Goal: Information Seeking & Learning: Learn about a topic

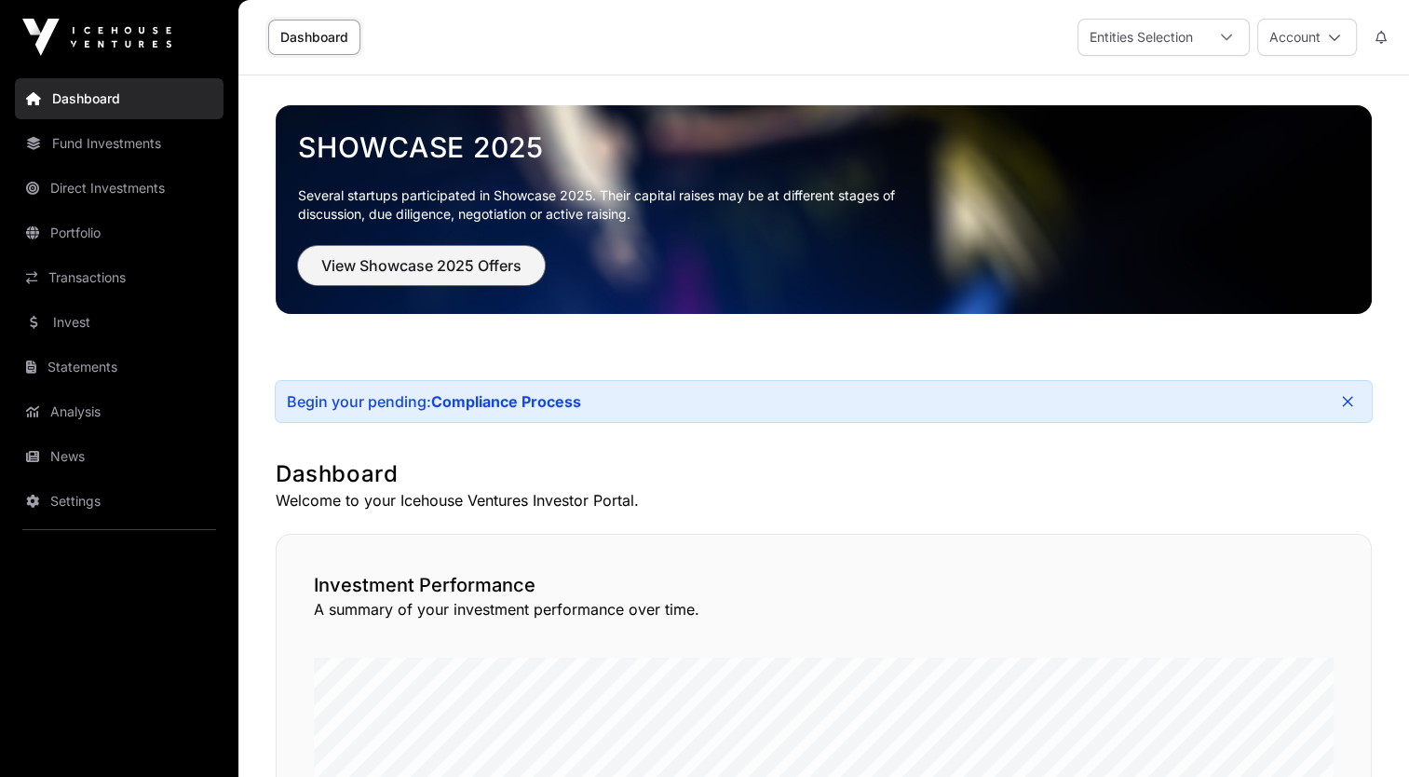
click at [452, 277] on button "View Showcase 2025 Offers" at bounding box center [421, 265] width 247 height 39
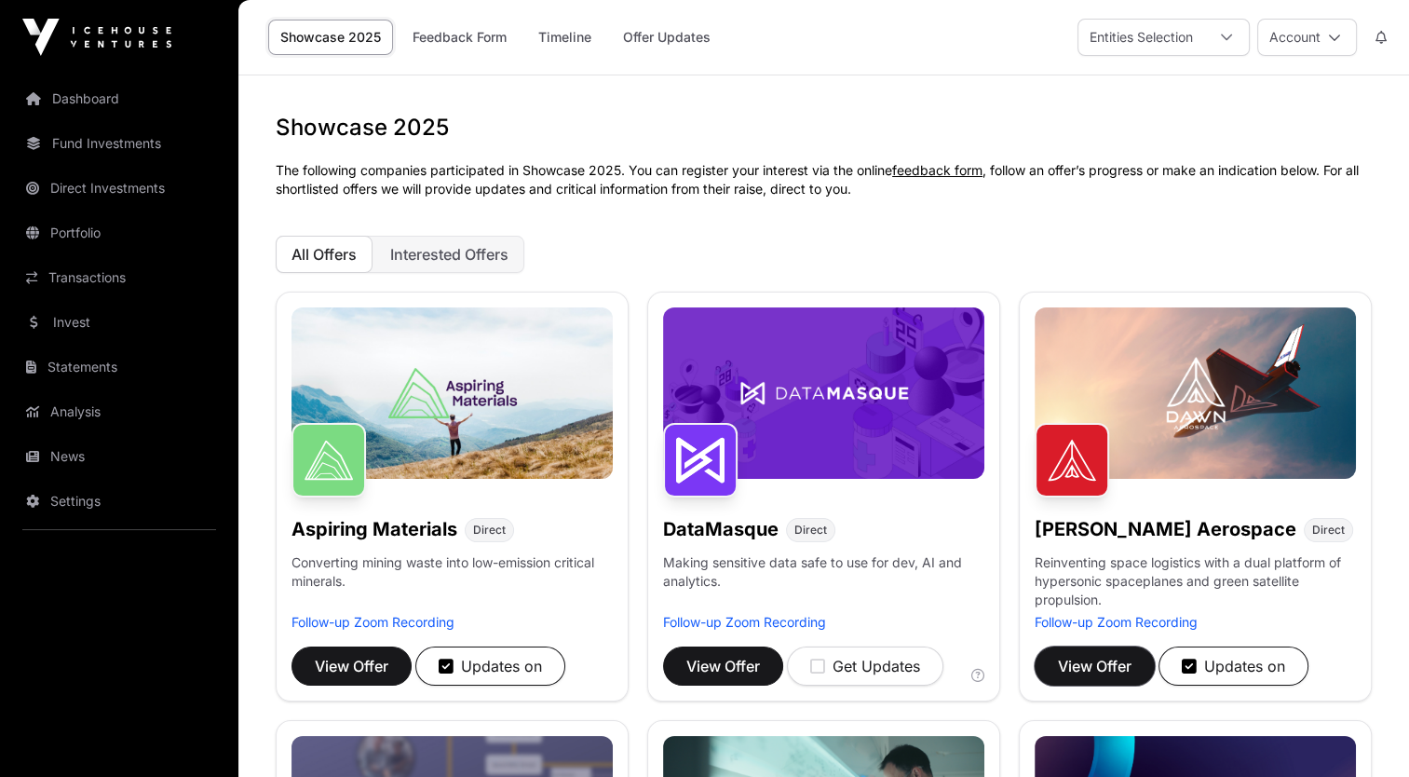
click at [1099, 665] on span "View Offer" at bounding box center [1095, 666] width 74 height 22
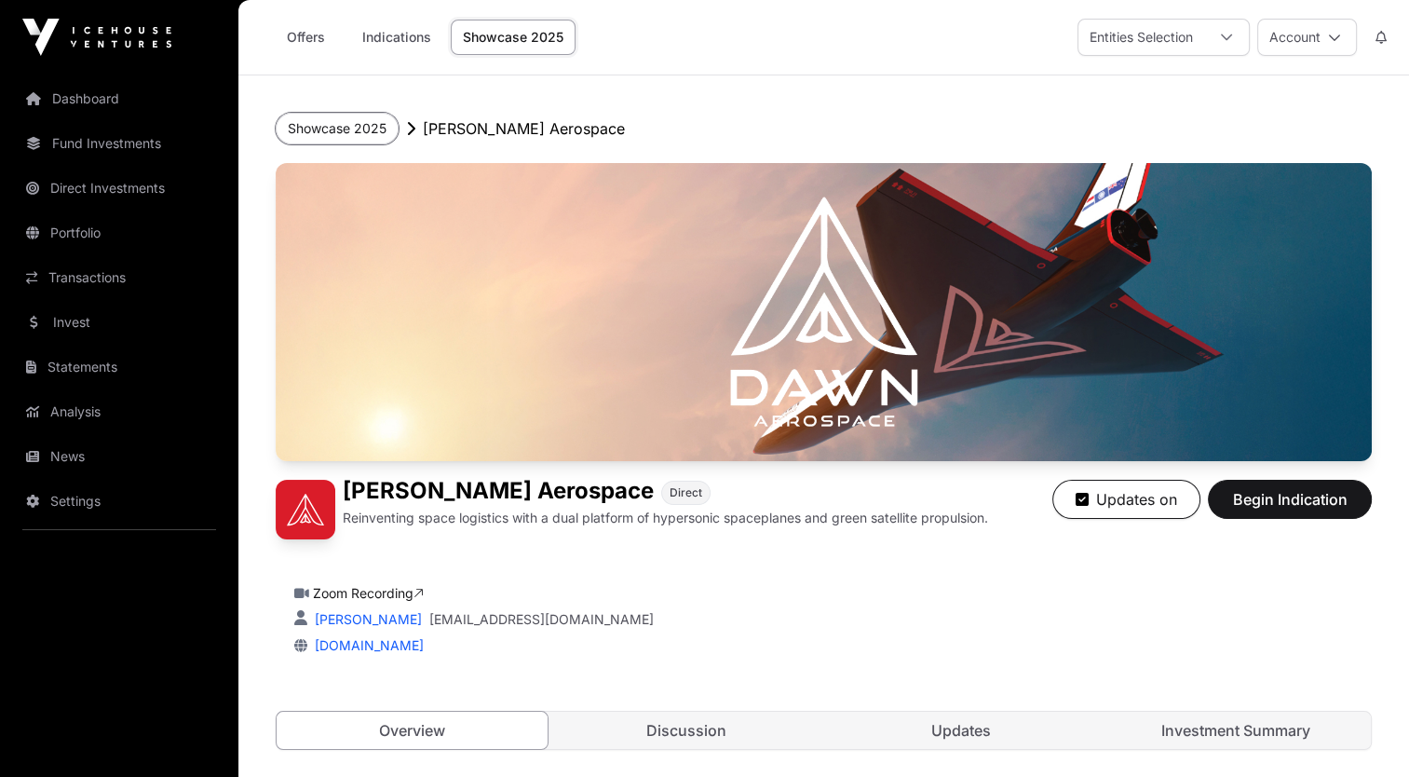
click at [323, 139] on button "Showcase 2025" at bounding box center [337, 129] width 123 height 32
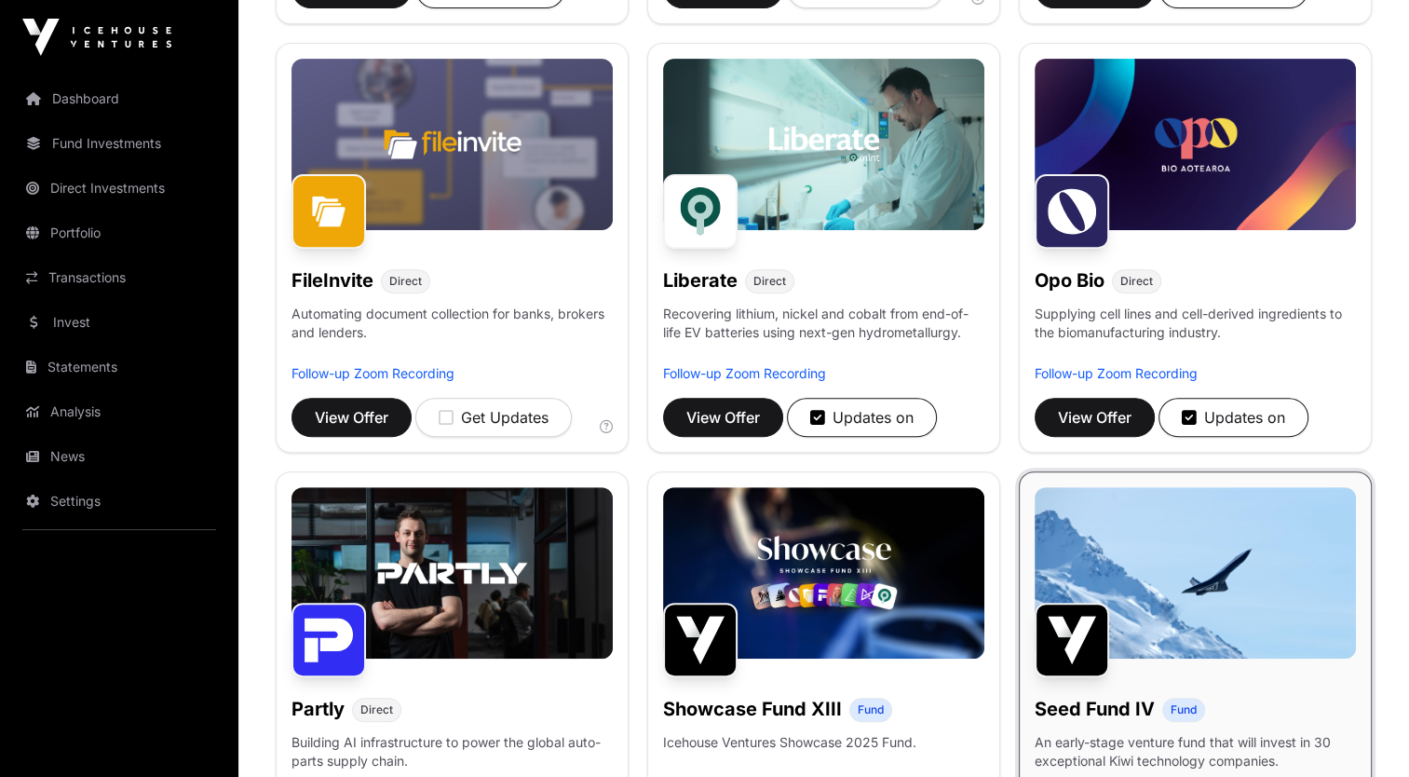
scroll to position [682, 0]
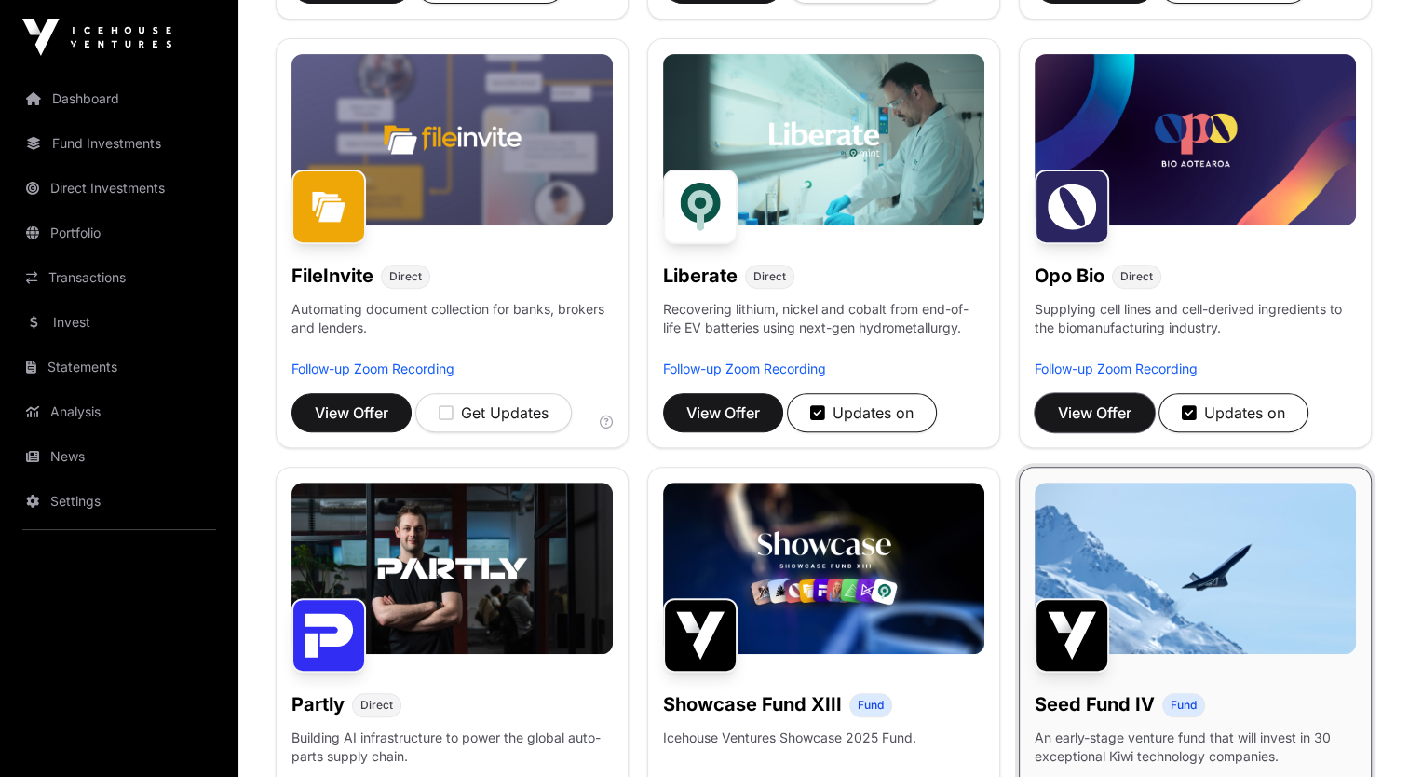
click at [1069, 401] on span "View Offer" at bounding box center [1095, 412] width 74 height 22
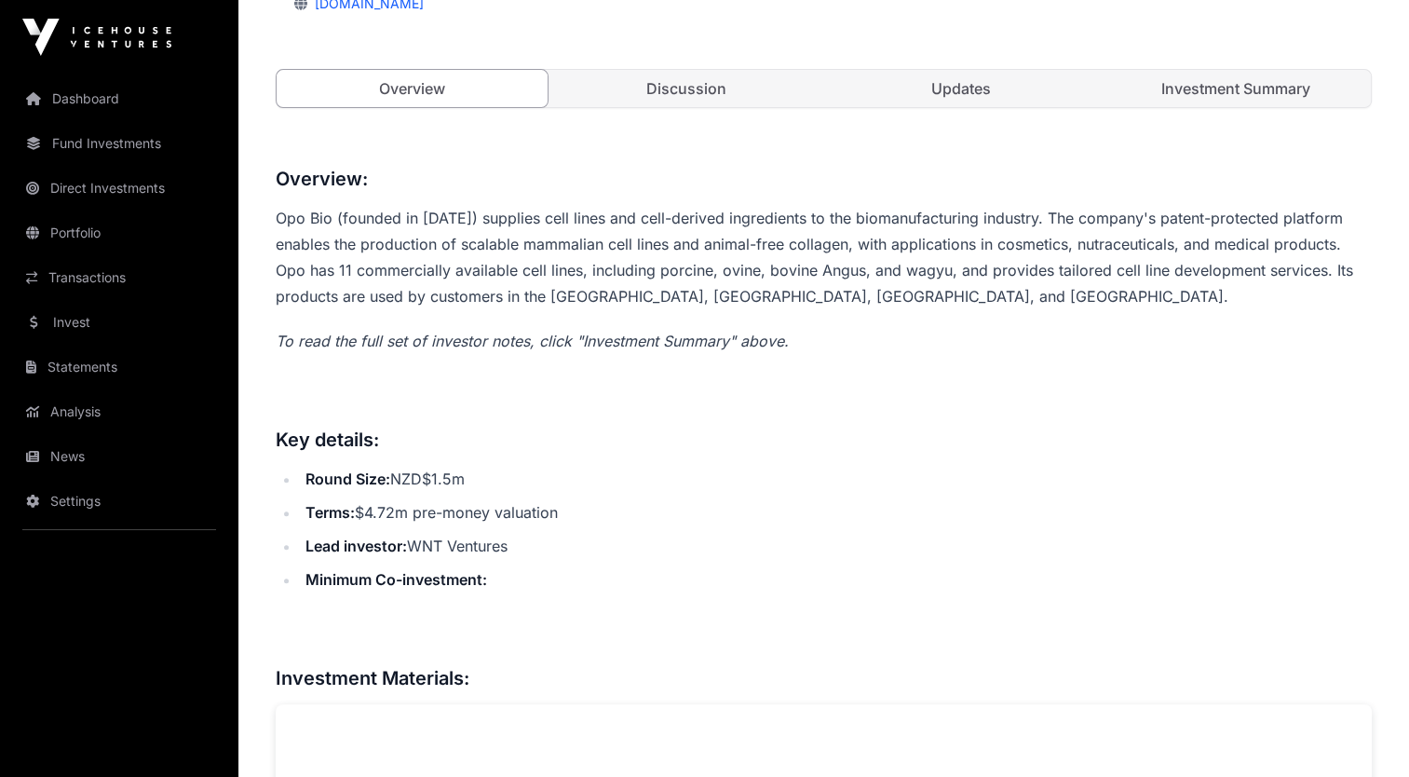
scroll to position [629, 0]
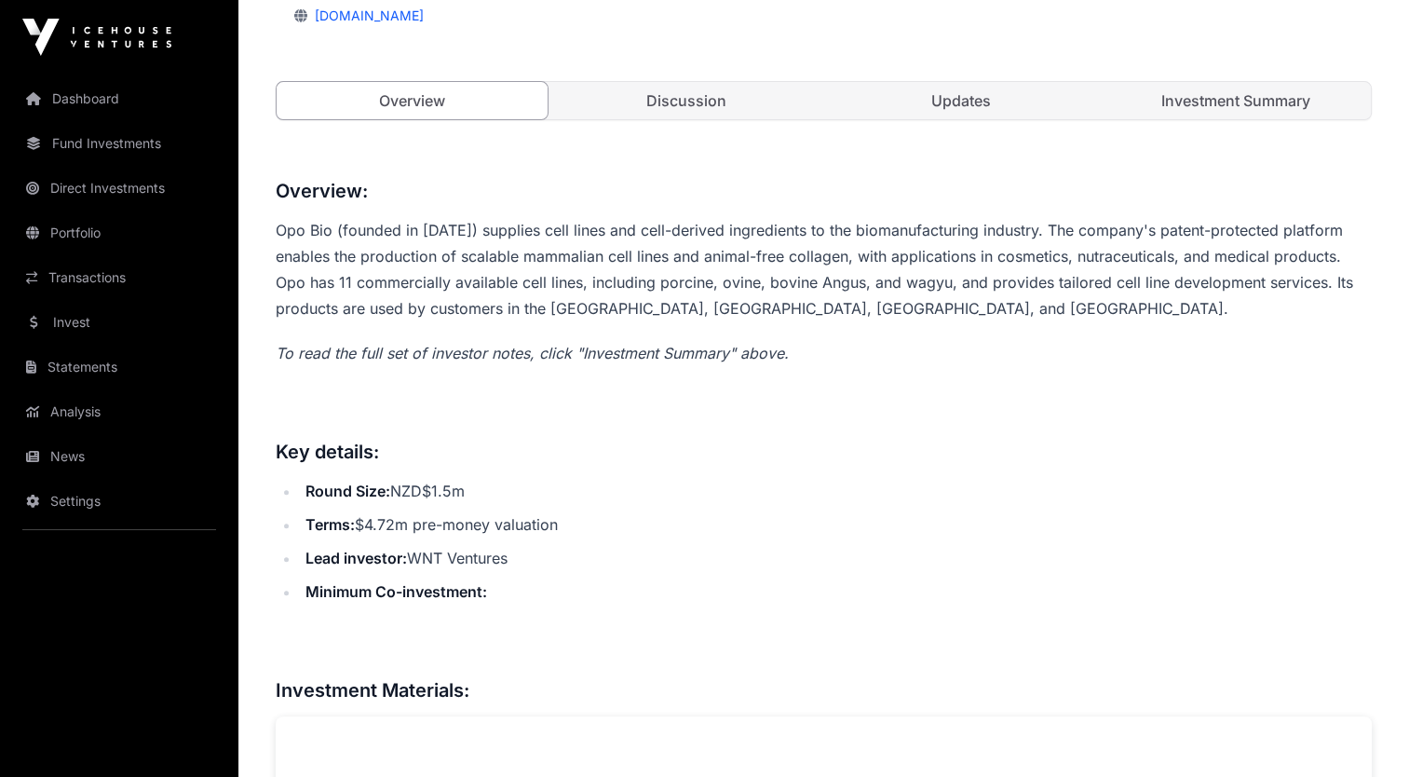
click at [1225, 95] on link "Investment Summary" at bounding box center [1235, 100] width 271 height 37
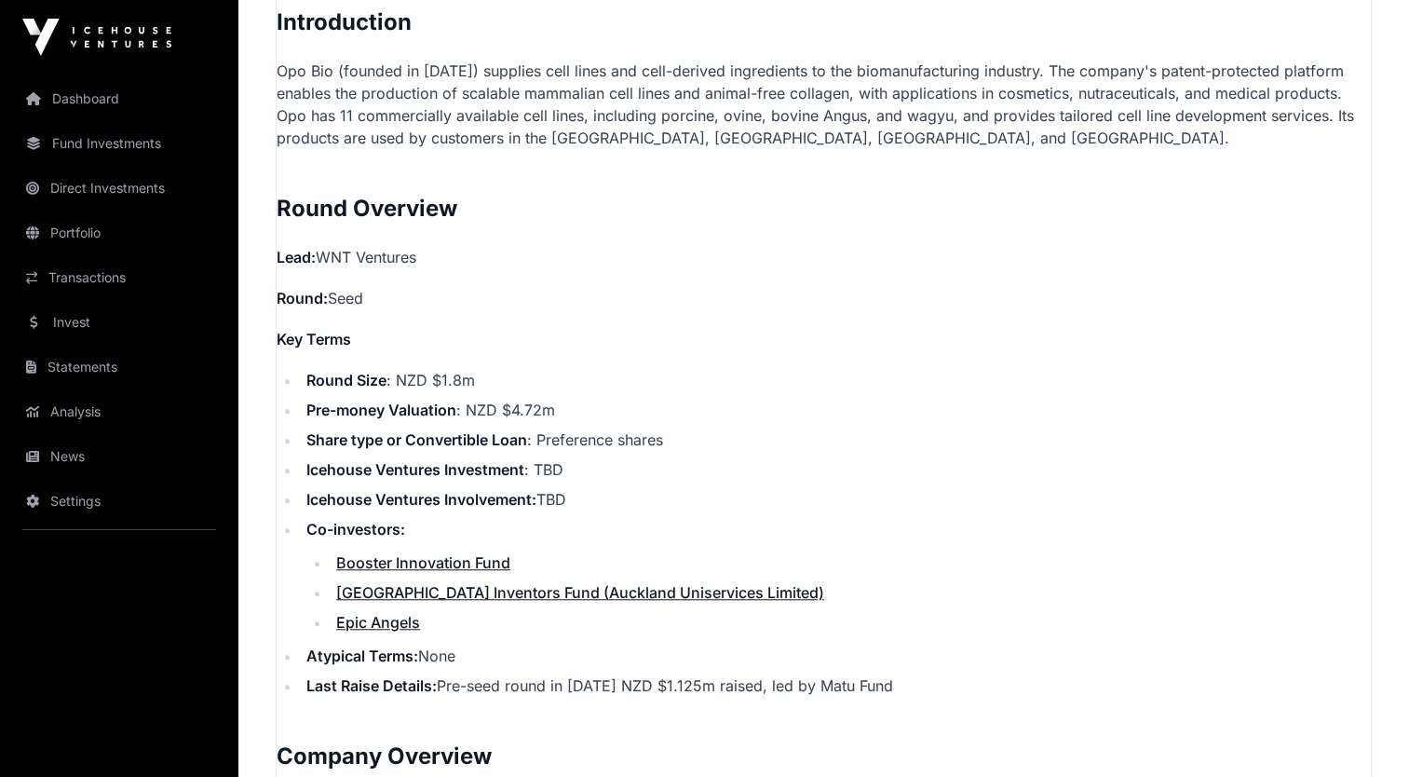
scroll to position [1326, 0]
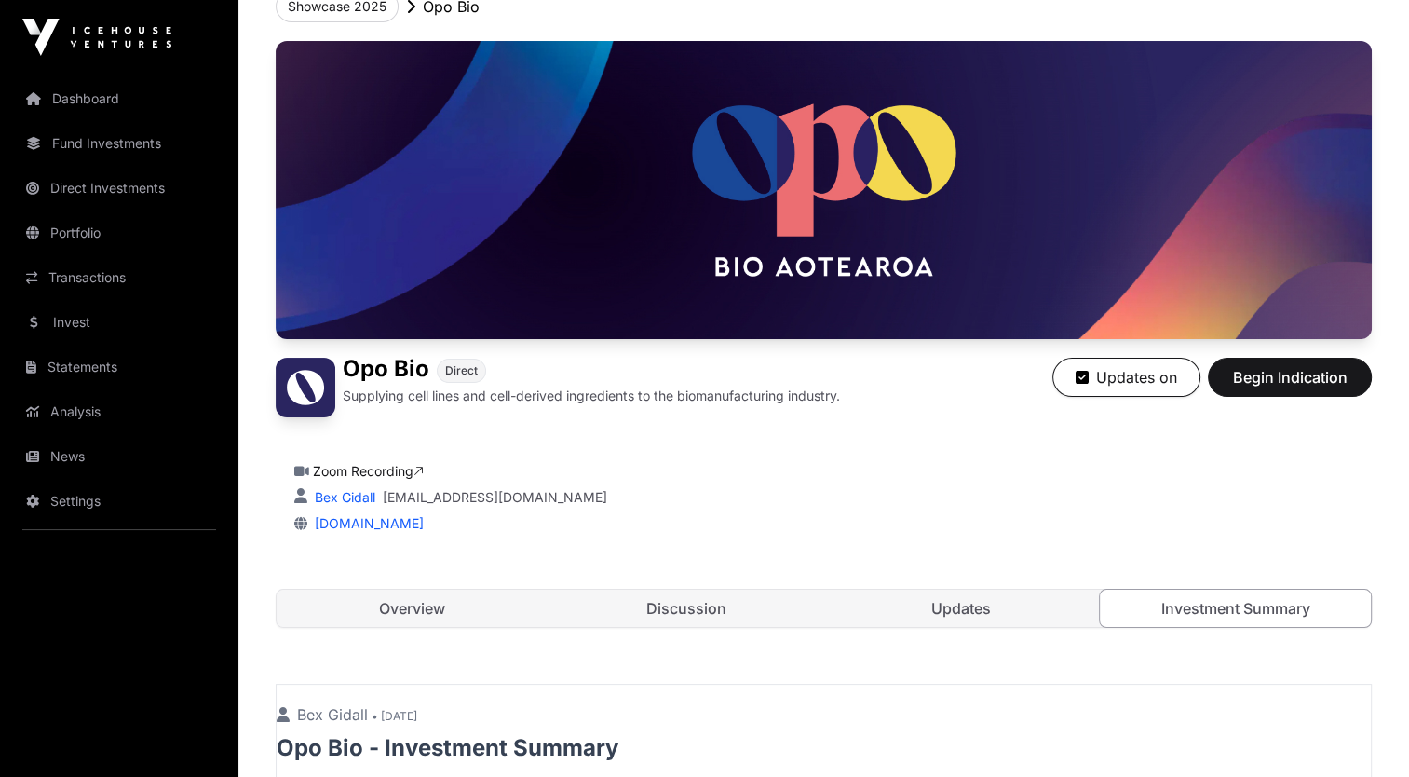
scroll to position [0, 0]
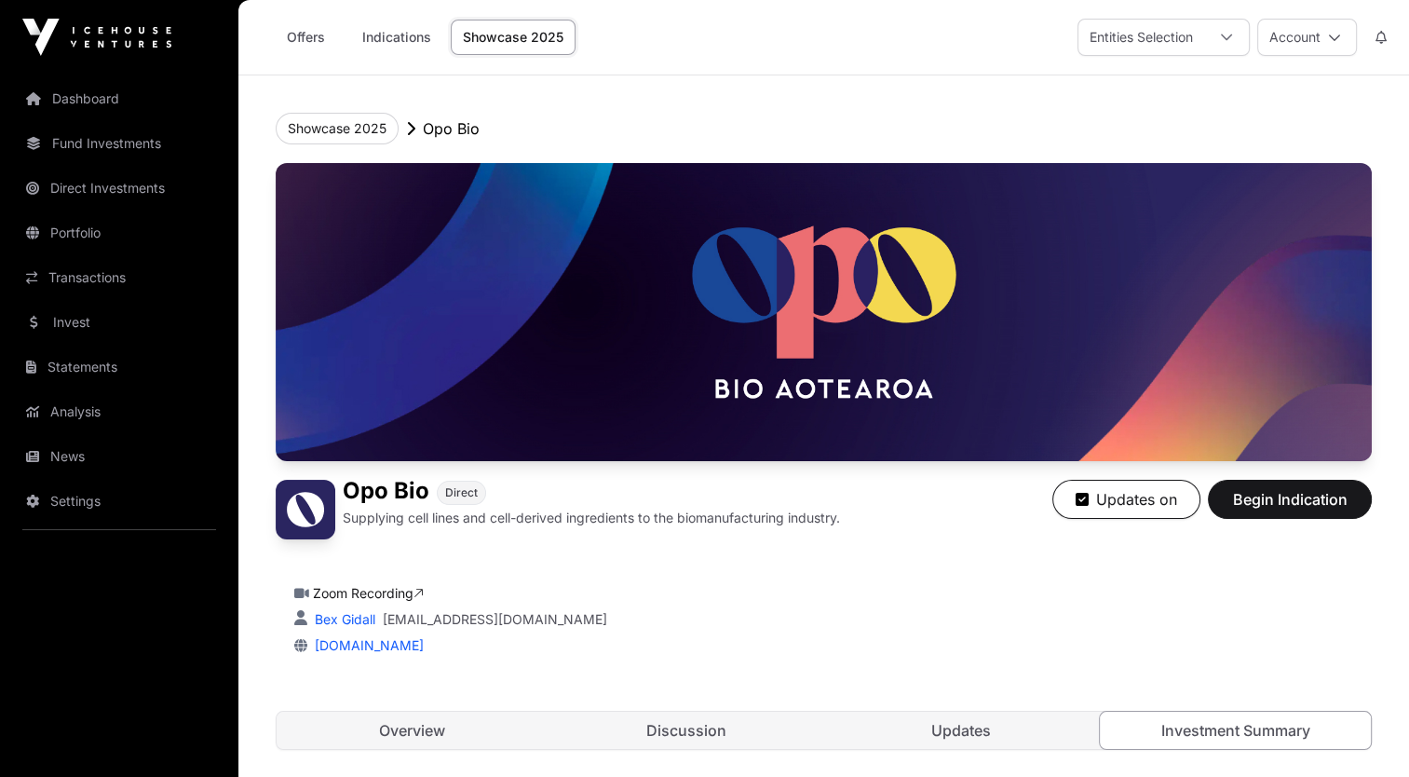
click at [408, 30] on link "Indications" at bounding box center [396, 37] width 93 height 35
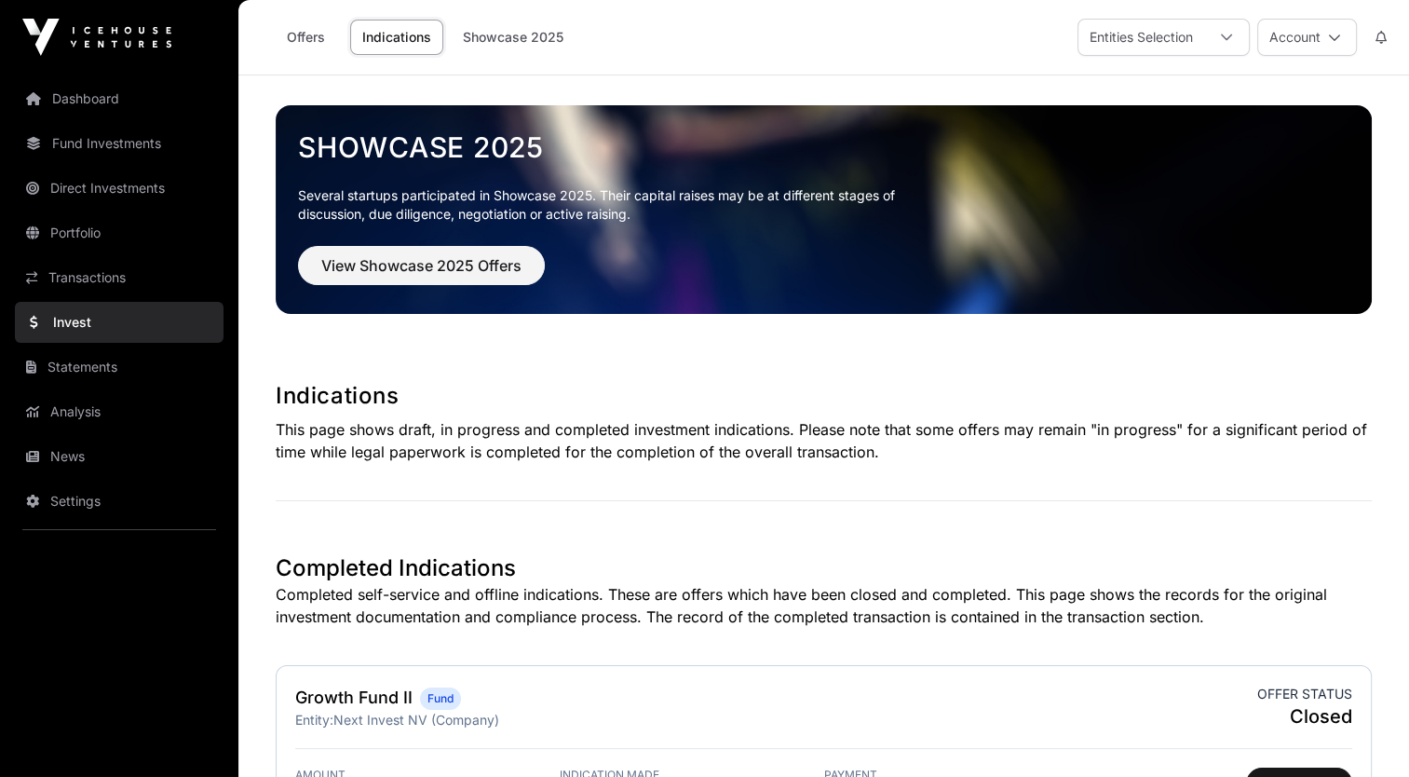
click at [89, 457] on link "News" at bounding box center [119, 456] width 209 height 41
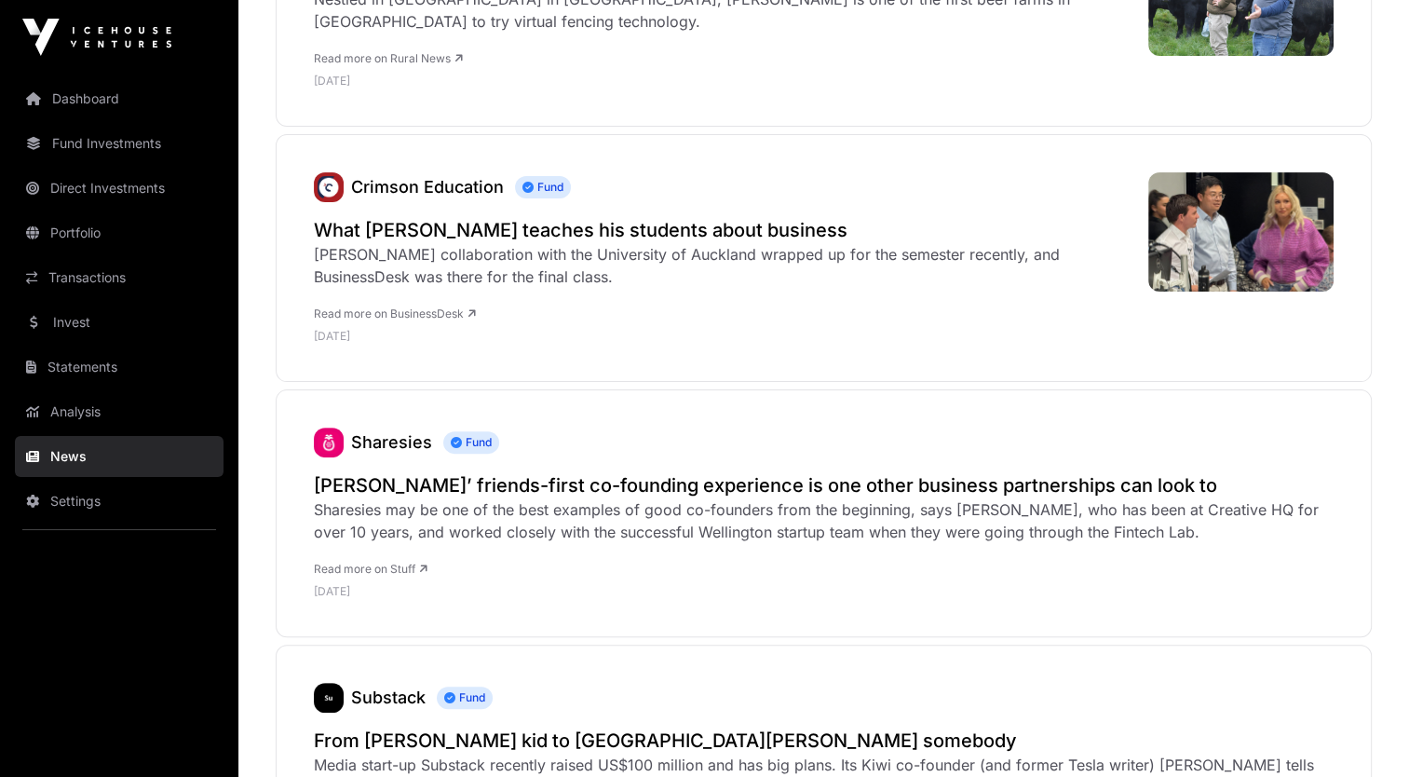
scroll to position [469, 0]
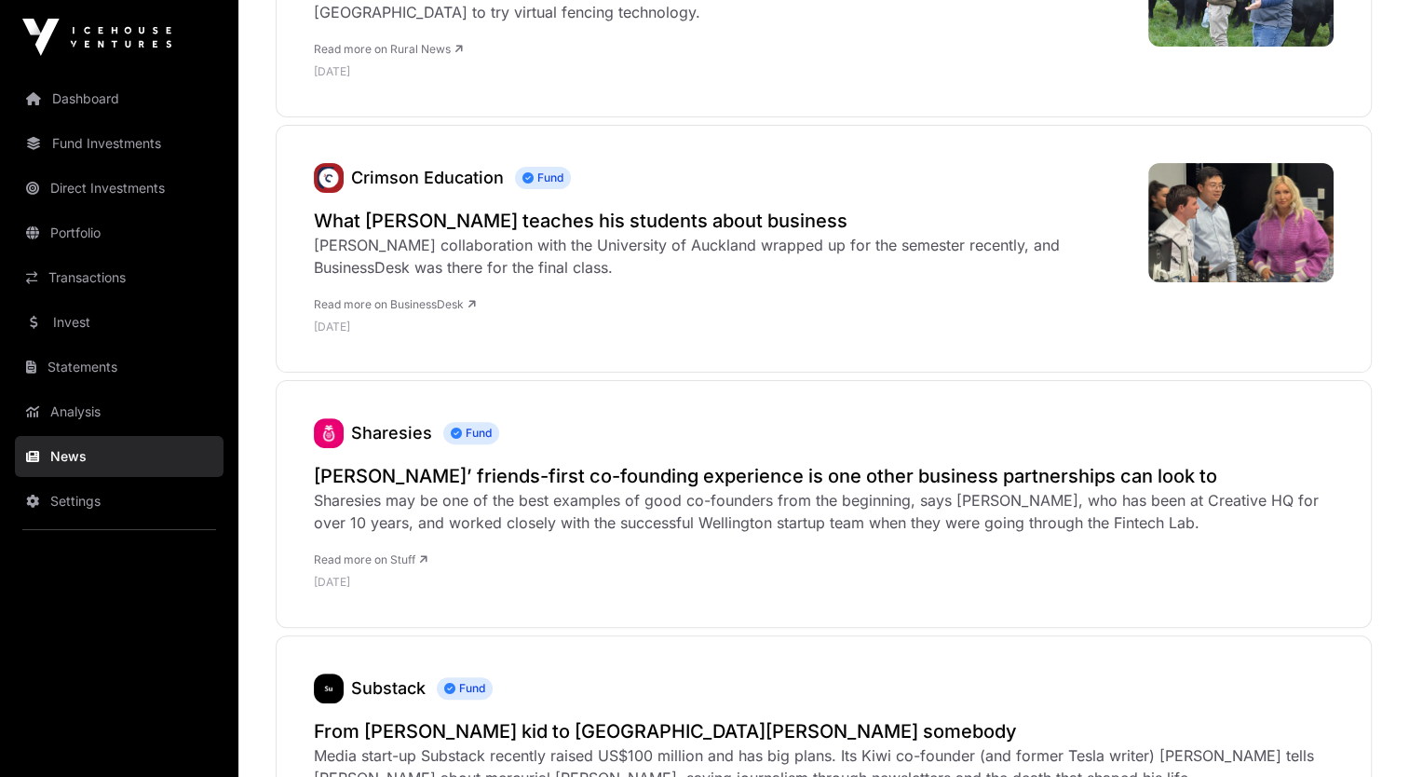
click at [76, 333] on link "Invest" at bounding box center [119, 322] width 209 height 41
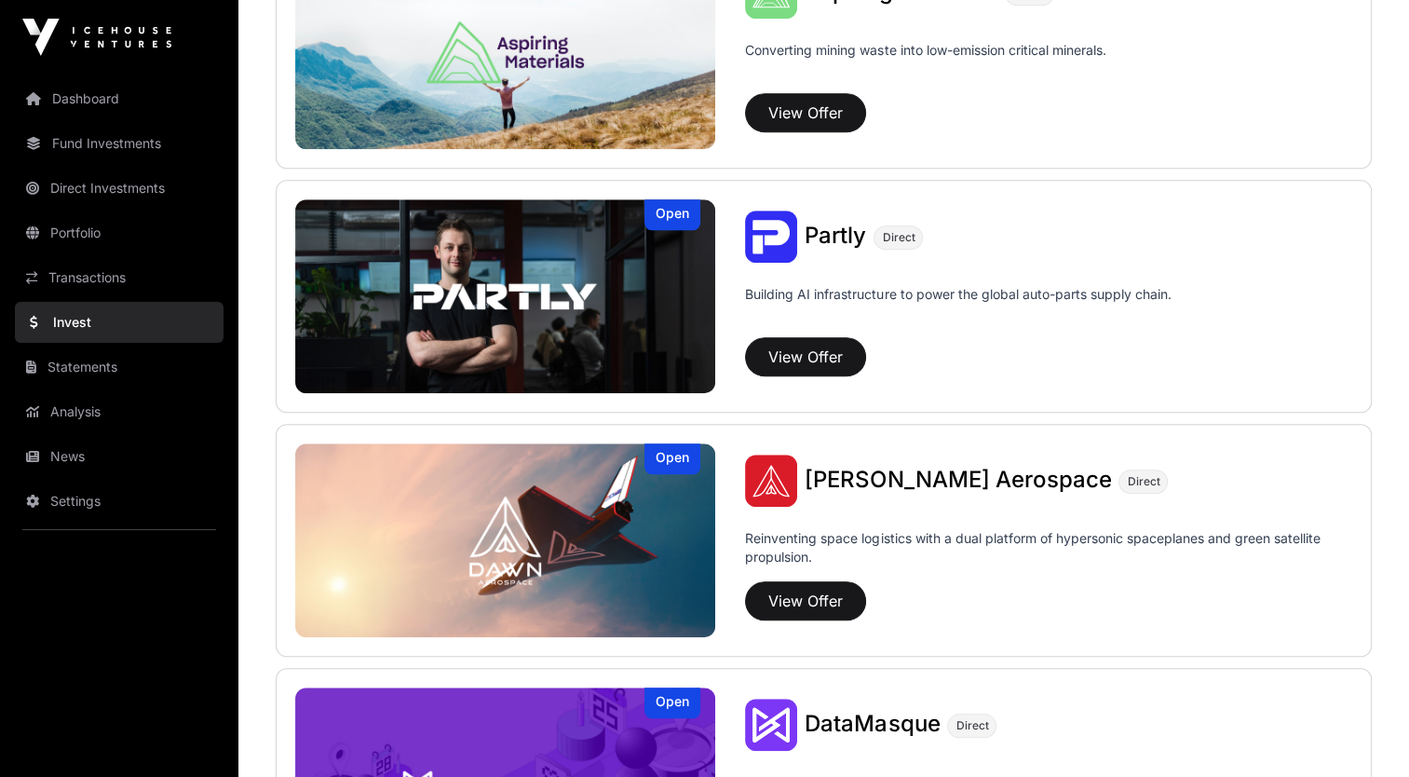
scroll to position [1518, 0]
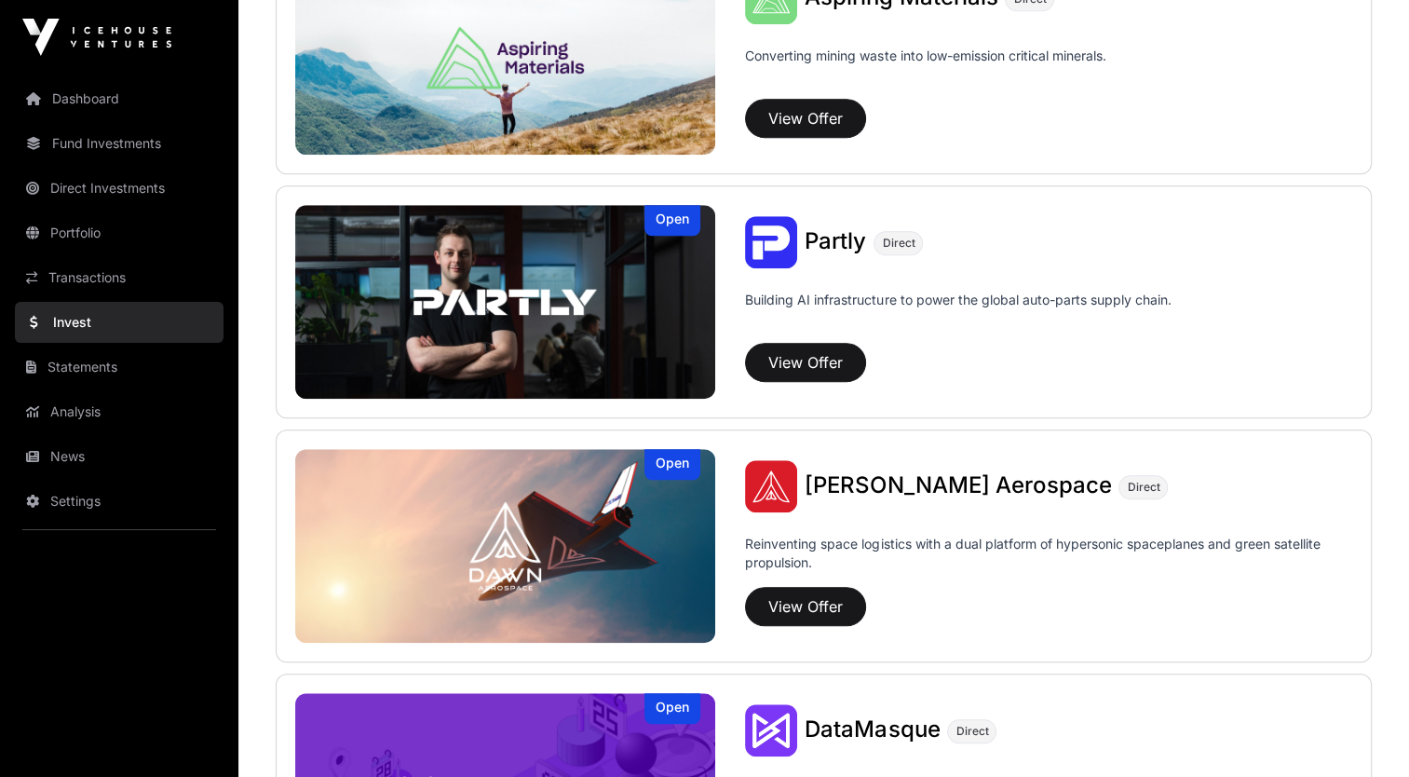
click at [1370, 521] on div "Open [PERSON_NAME] Aerospace Direct Reinventing space logistics with a dual pla…" at bounding box center [824, 545] width 1096 height 233
click at [812, 370] on button "View Offer" at bounding box center [805, 362] width 121 height 39
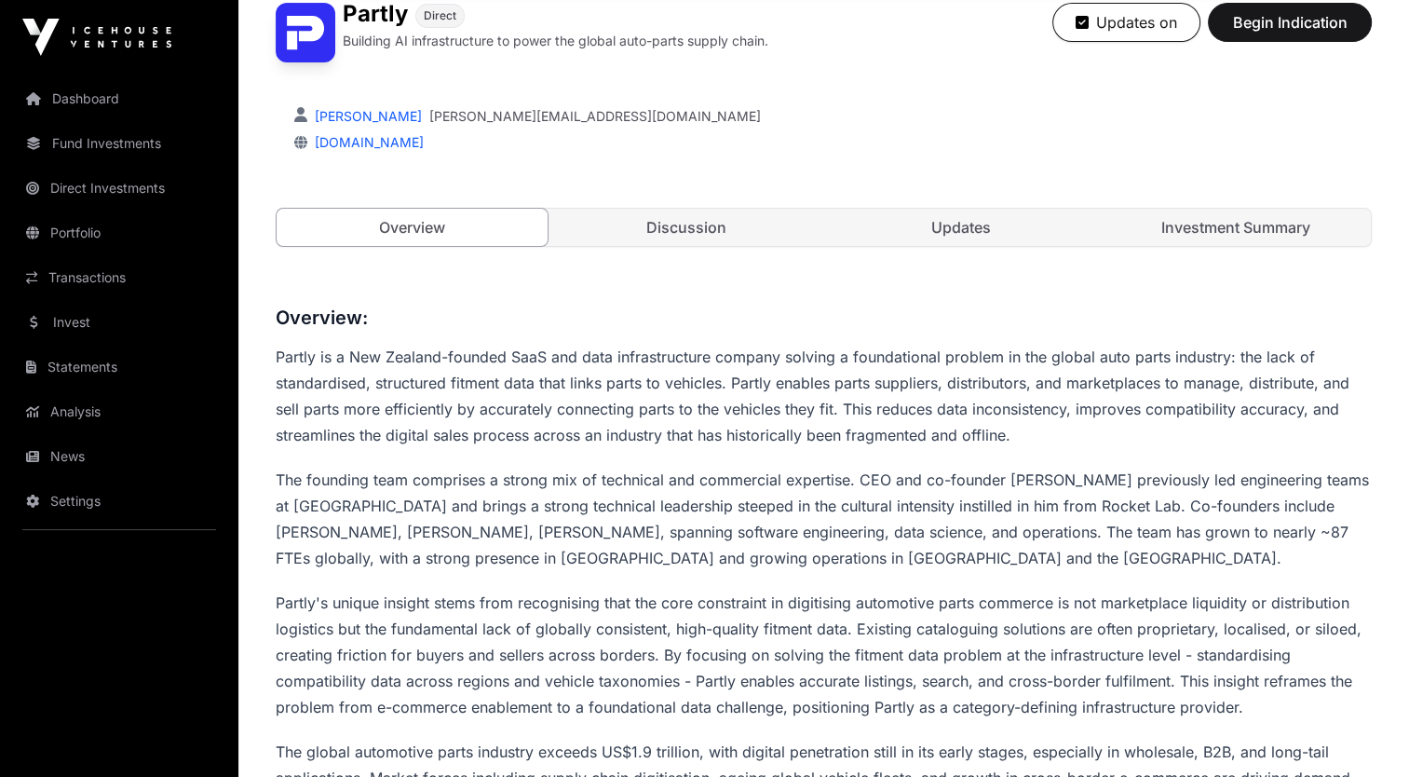
scroll to position [425, 0]
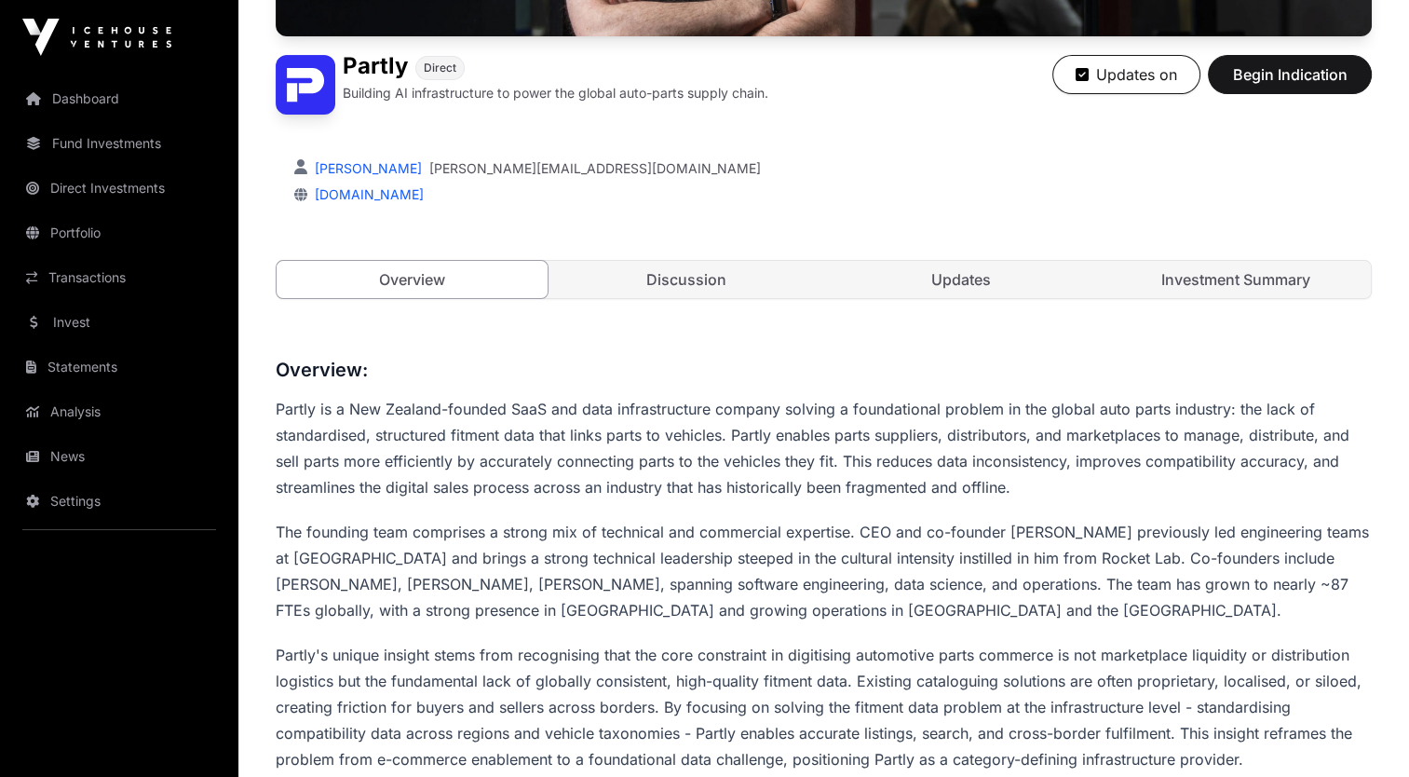
click at [1213, 282] on link "Investment Summary" at bounding box center [1235, 279] width 271 height 37
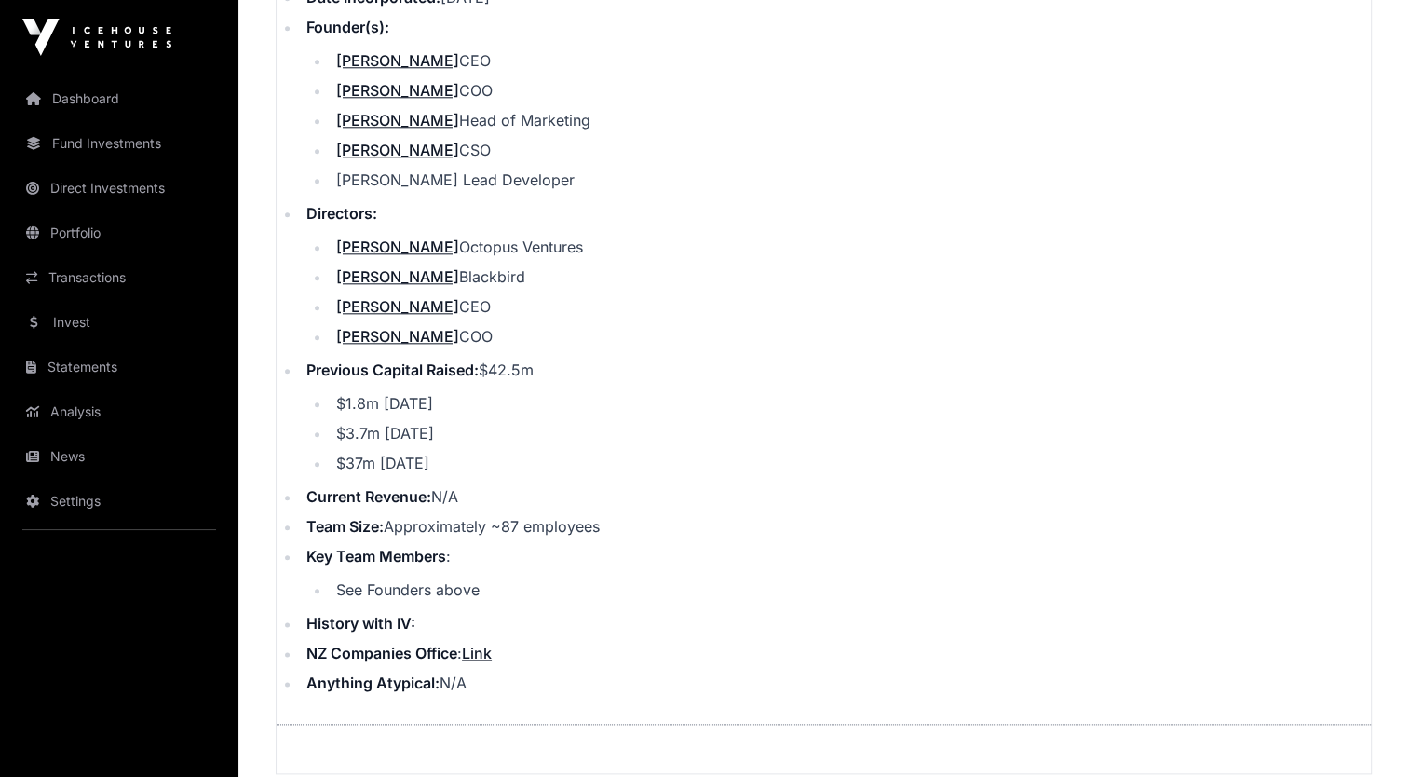
scroll to position [2046, 0]
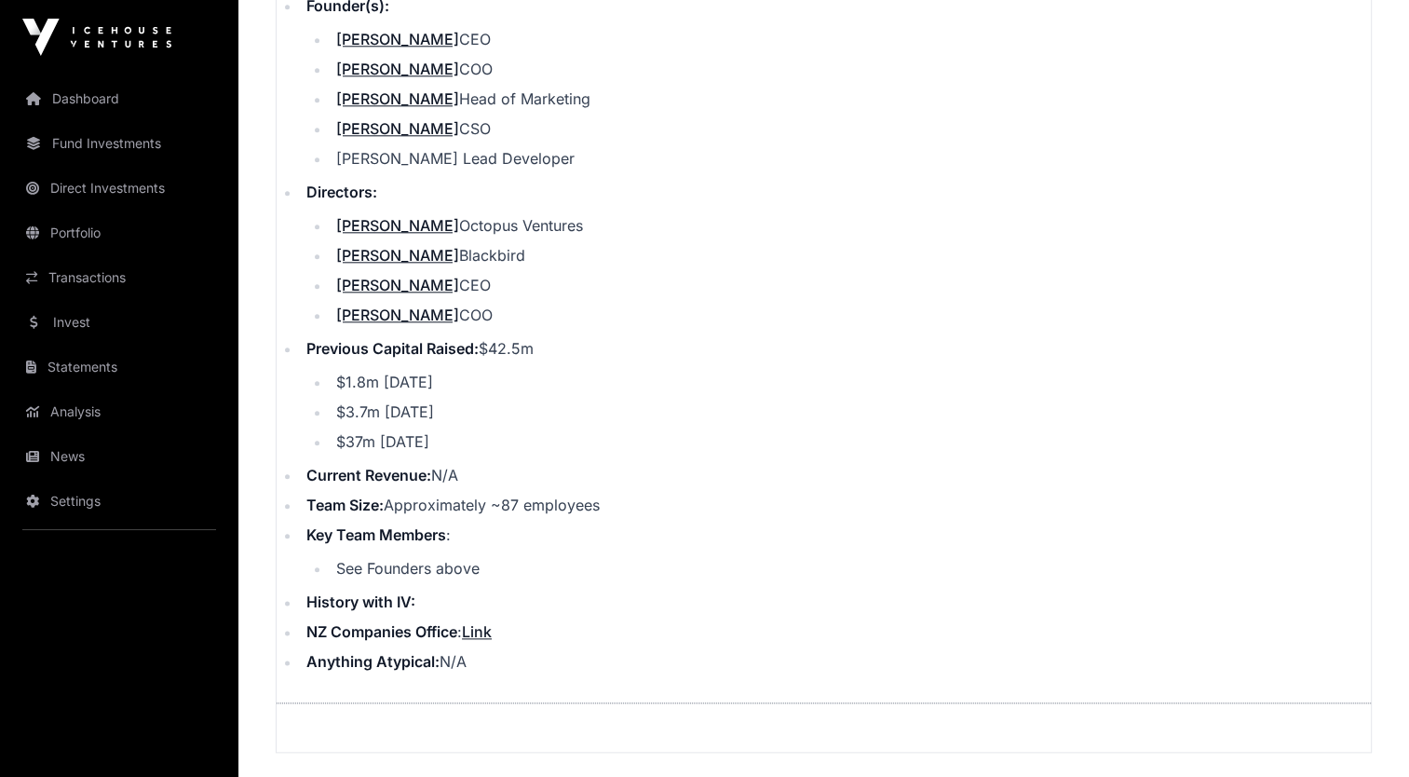
drag, startPoint x: 1376, startPoint y: 527, endPoint x: 1386, endPoint y: 480, distance: 48.4
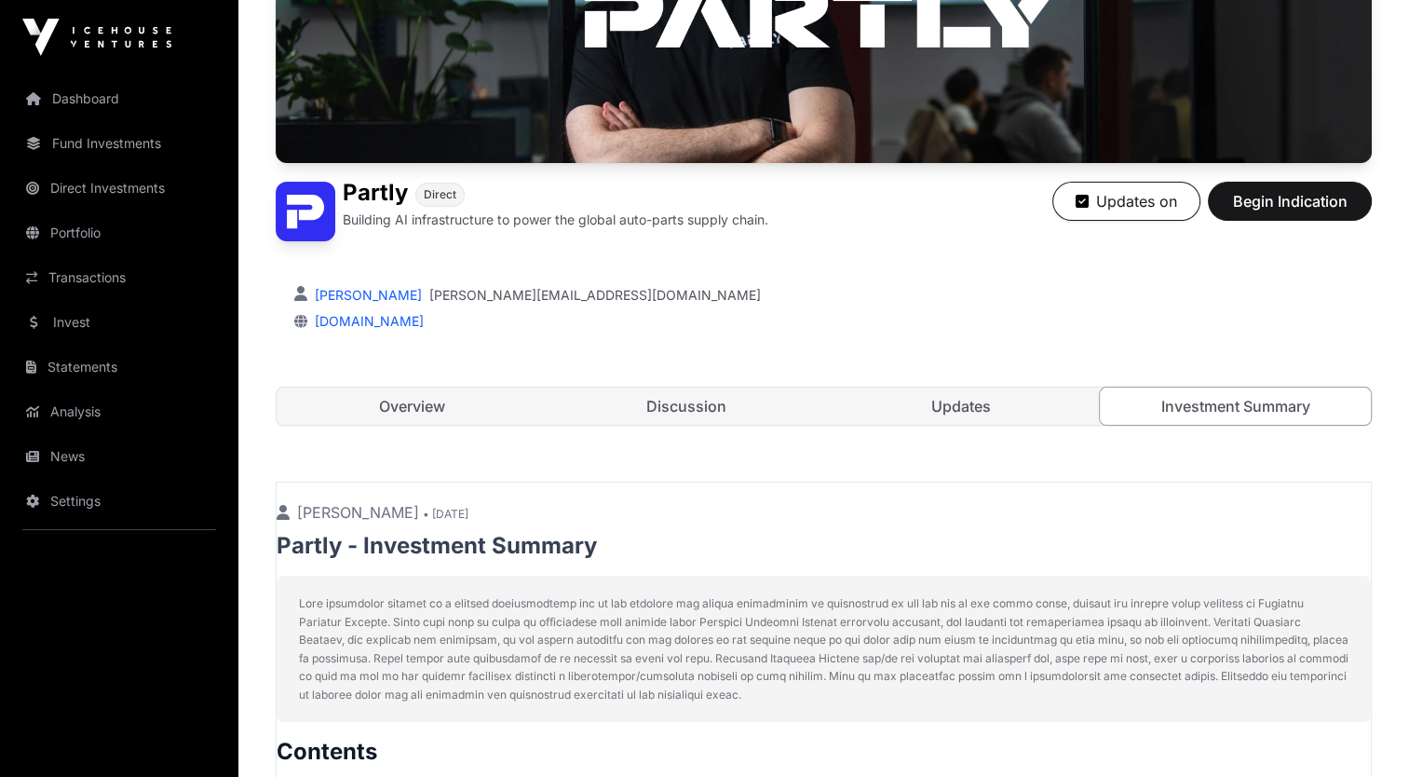
scroll to position [291, 0]
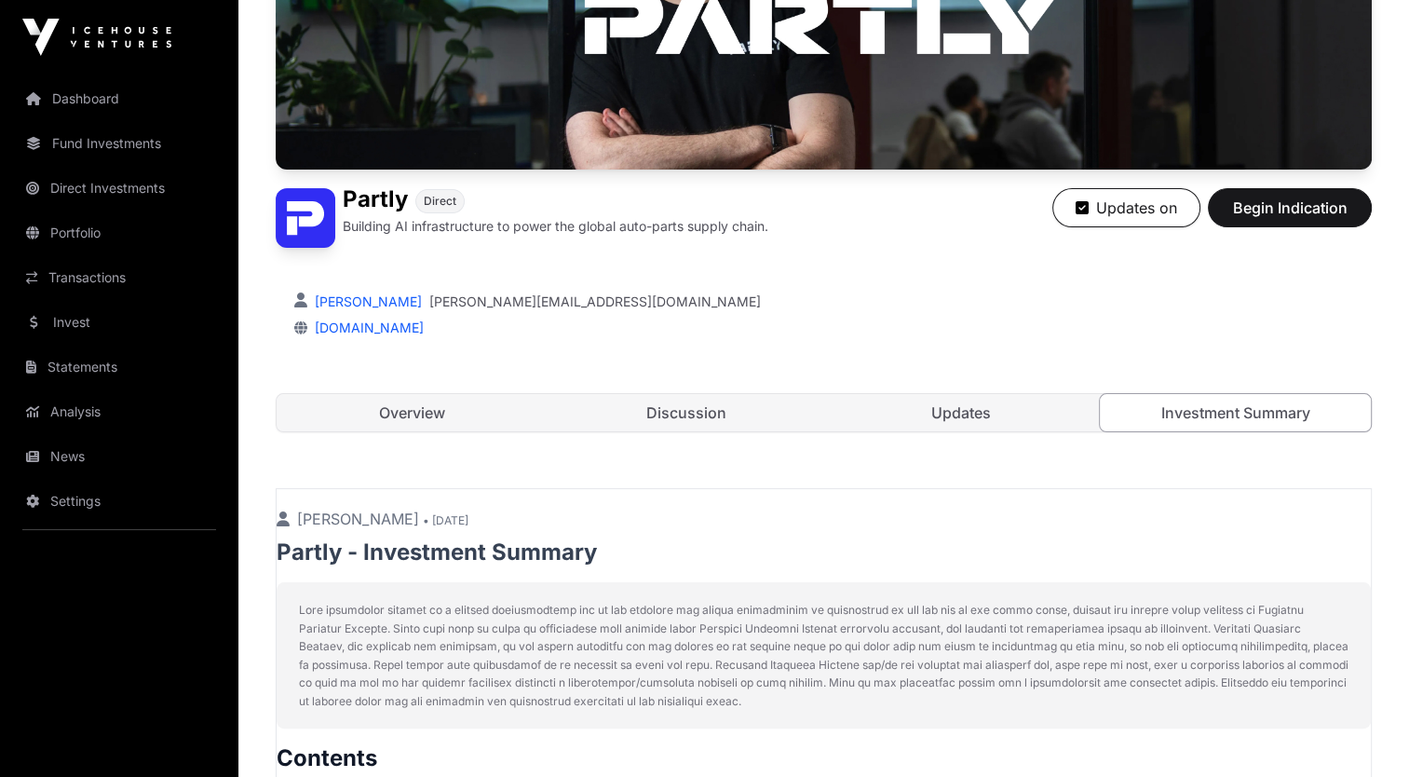
click at [53, 106] on link "Dashboard" at bounding box center [119, 98] width 209 height 41
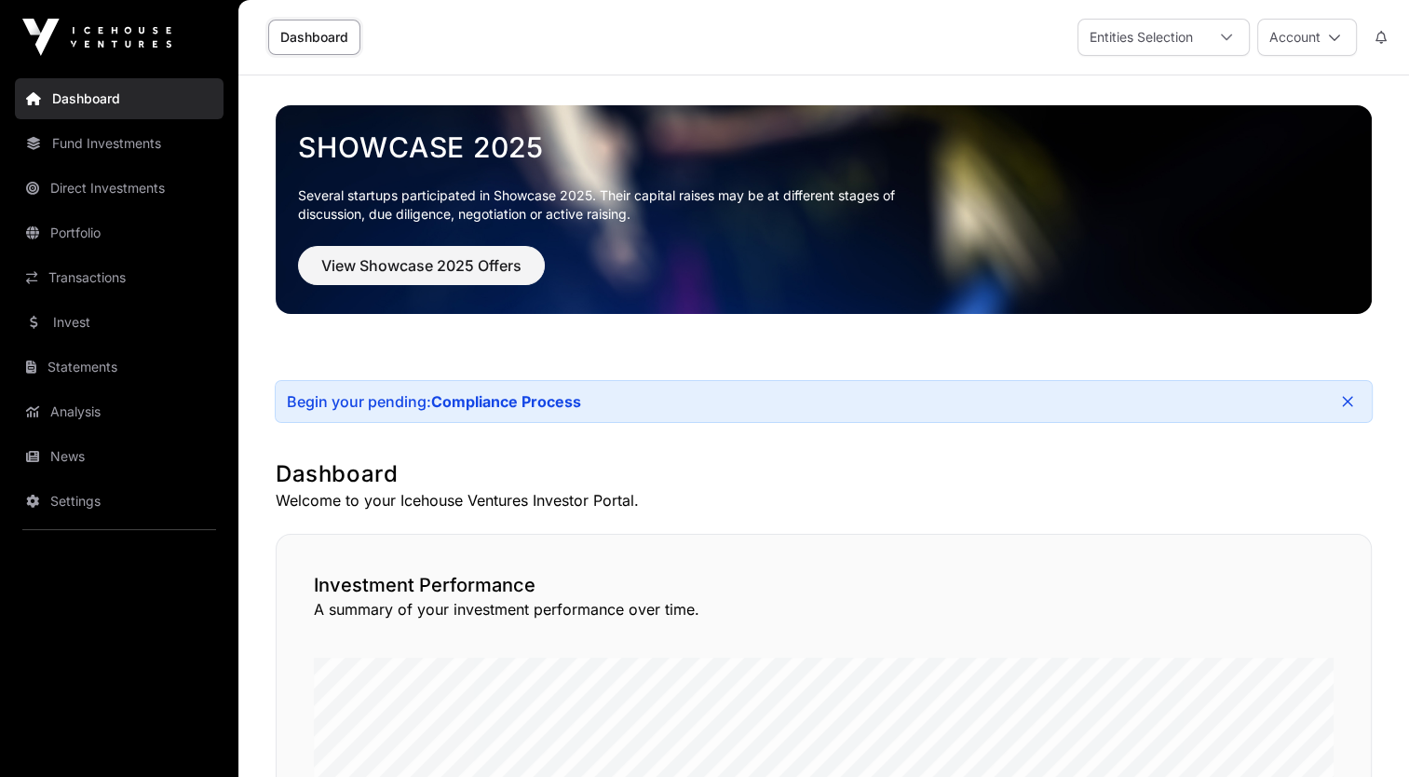
click at [1235, 50] on div at bounding box center [1226, 37] width 45 height 35
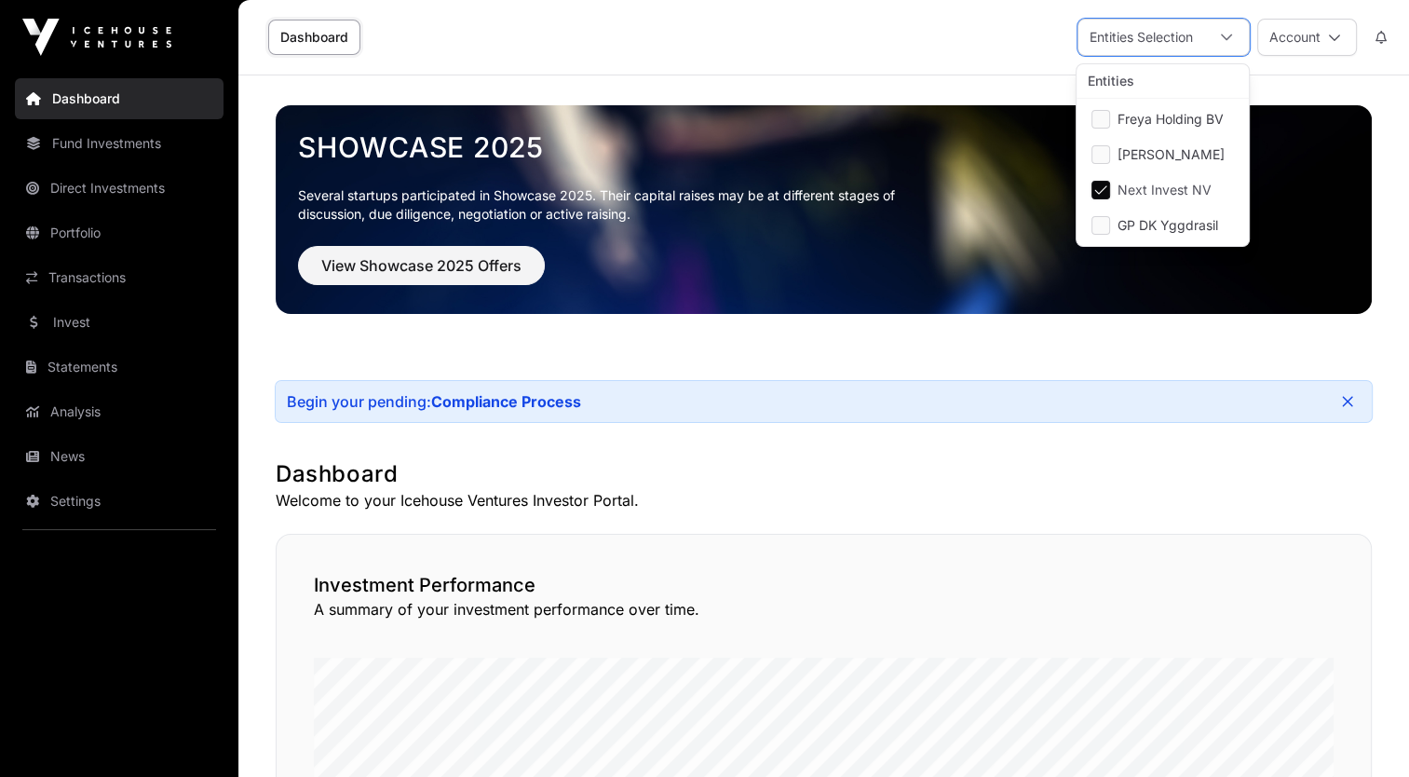
scroll to position [19, 11]
click at [1197, 115] on span "Freya Holding BV" at bounding box center [1170, 119] width 106 height 13
click at [1181, 155] on span "[PERSON_NAME]" at bounding box center [1170, 154] width 107 height 13
click at [1162, 222] on span "GP DK Yggdrasil" at bounding box center [1167, 225] width 101 height 13
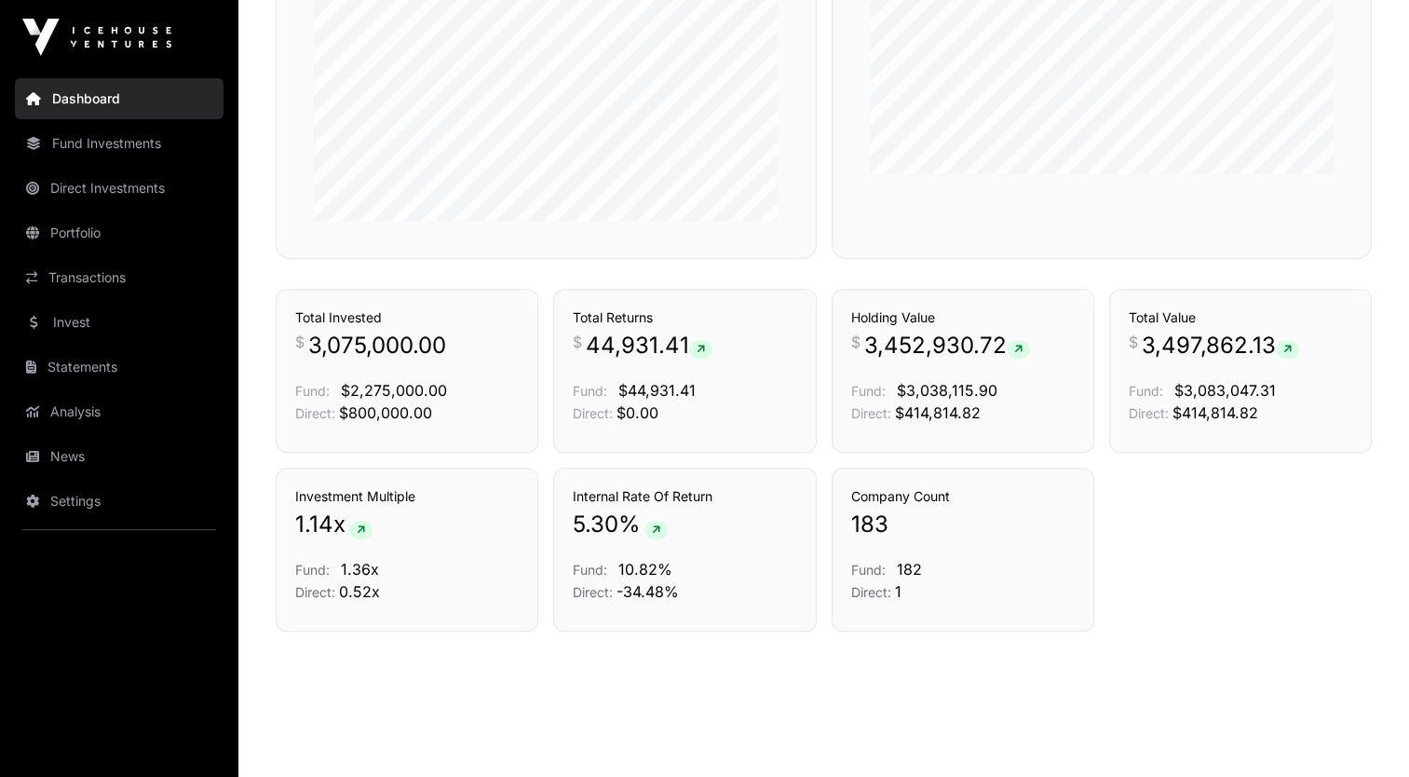
scroll to position [1287, 0]
